Goal: Go to known website: Access a specific website the user already knows

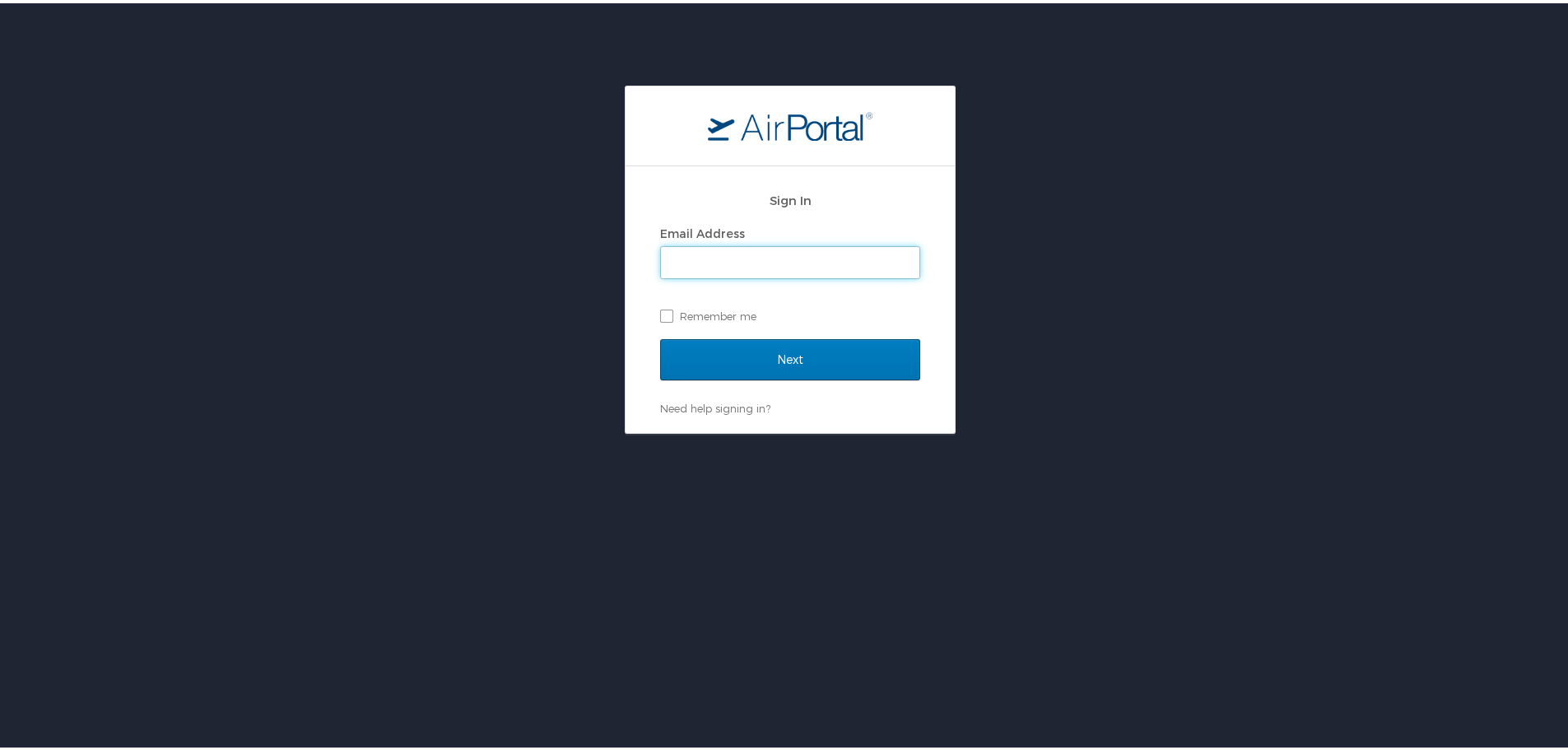
type input "victor.vialpando@ncsl.org"
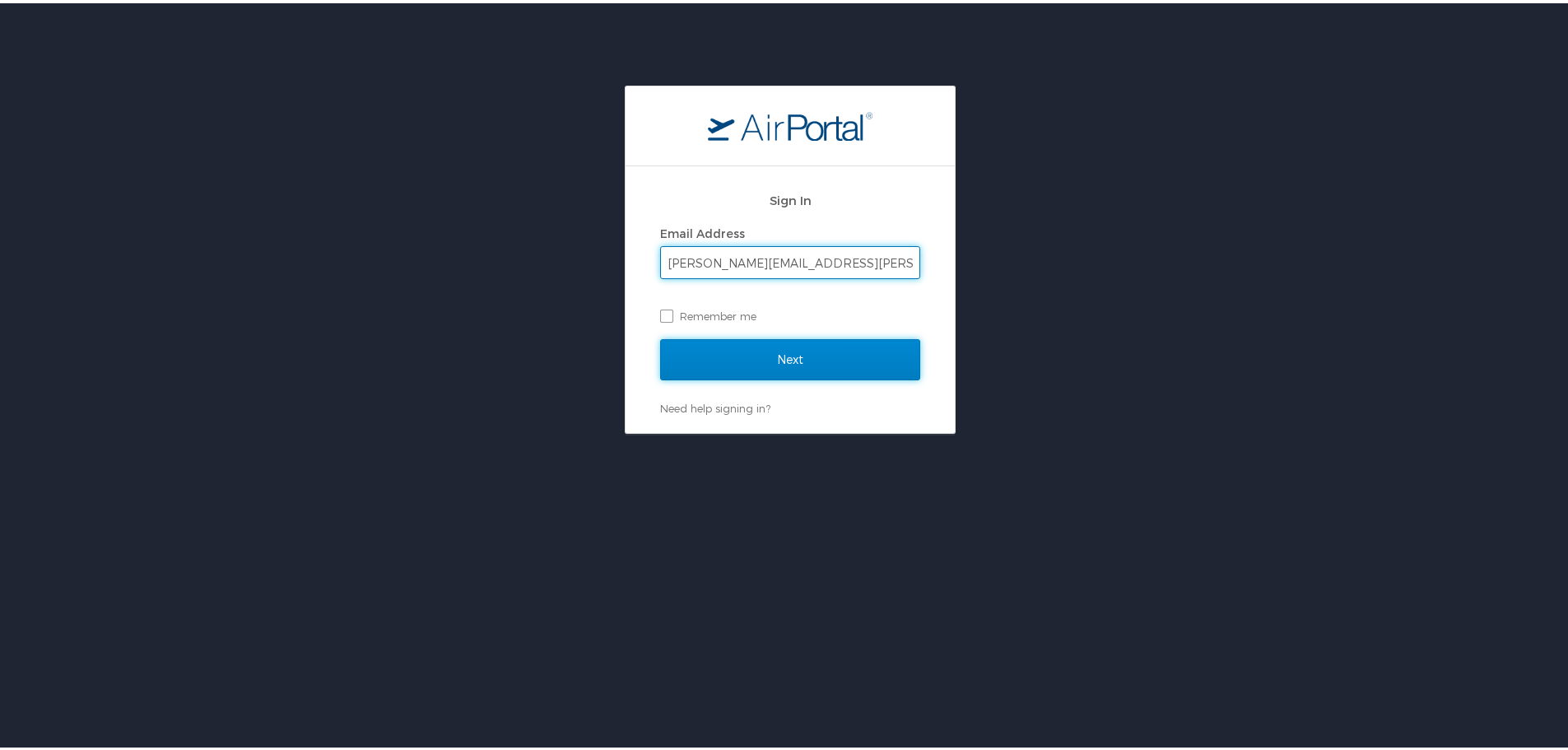
click at [834, 358] on input "Next" at bounding box center [790, 357] width 260 height 41
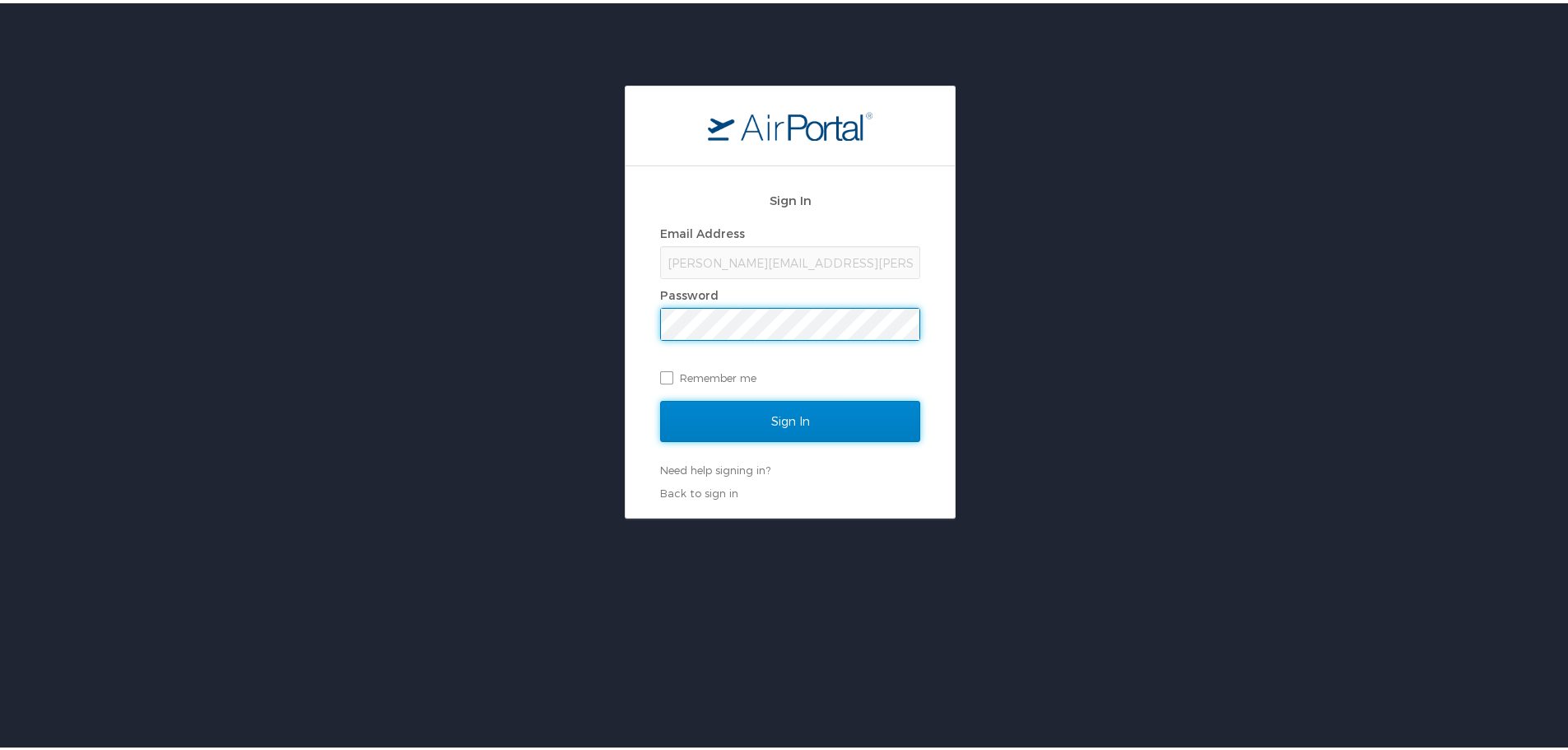
click at [814, 414] on input "Sign In" at bounding box center [790, 418] width 260 height 41
